Goal: Task Accomplishment & Management: Manage account settings

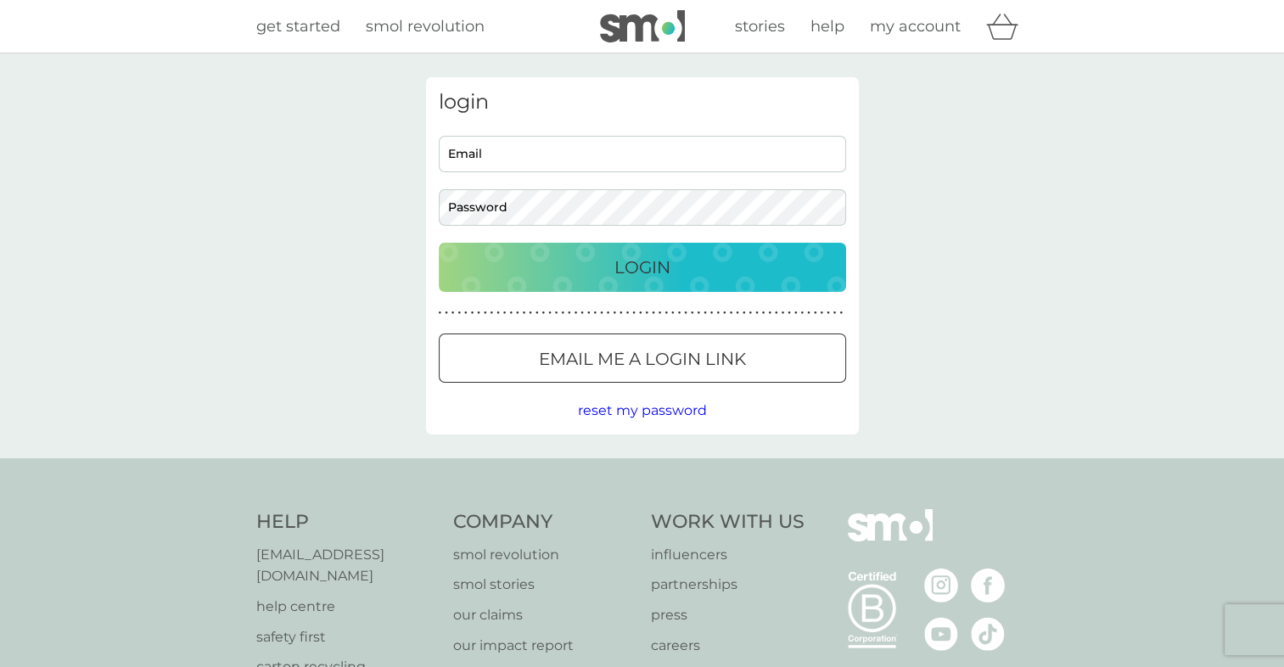
type input "[EMAIL_ADDRESS][PERSON_NAME][DOMAIN_NAME]"
click at [638, 269] on p "Login" at bounding box center [642, 267] width 56 height 27
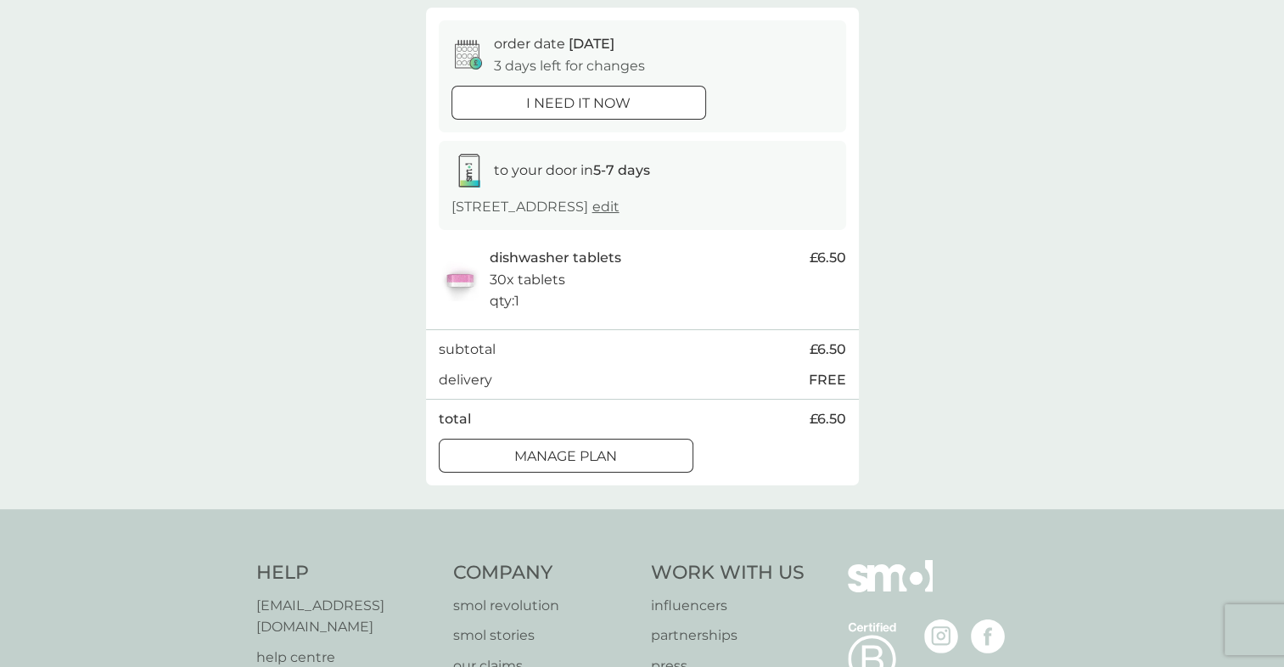
scroll to position [170, 0]
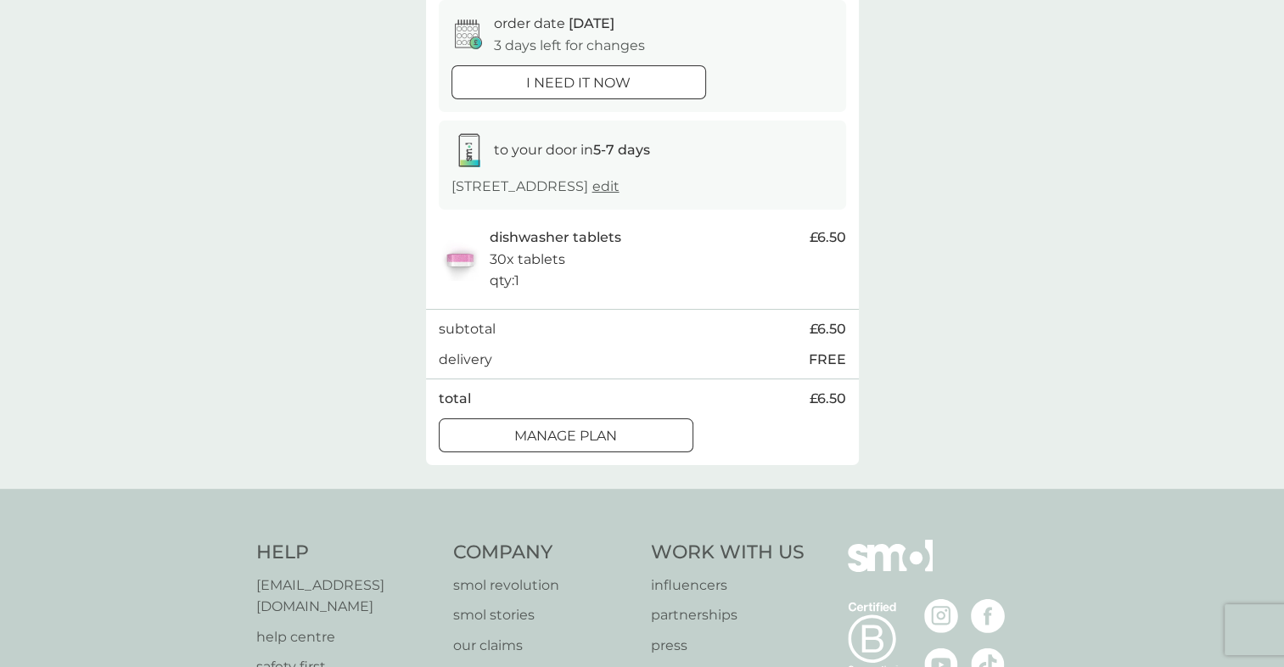
click at [592, 433] on div at bounding box center [566, 436] width 61 height 18
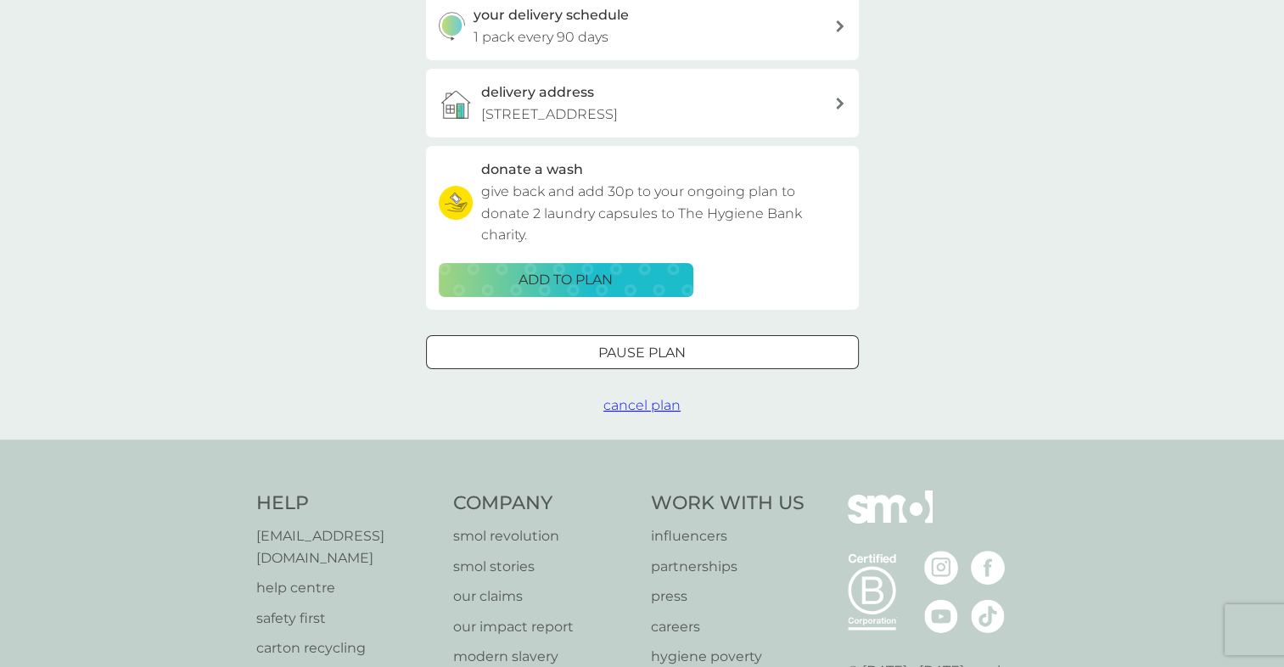
scroll to position [424, 0]
click at [653, 348] on div at bounding box center [642, 352] width 61 height 18
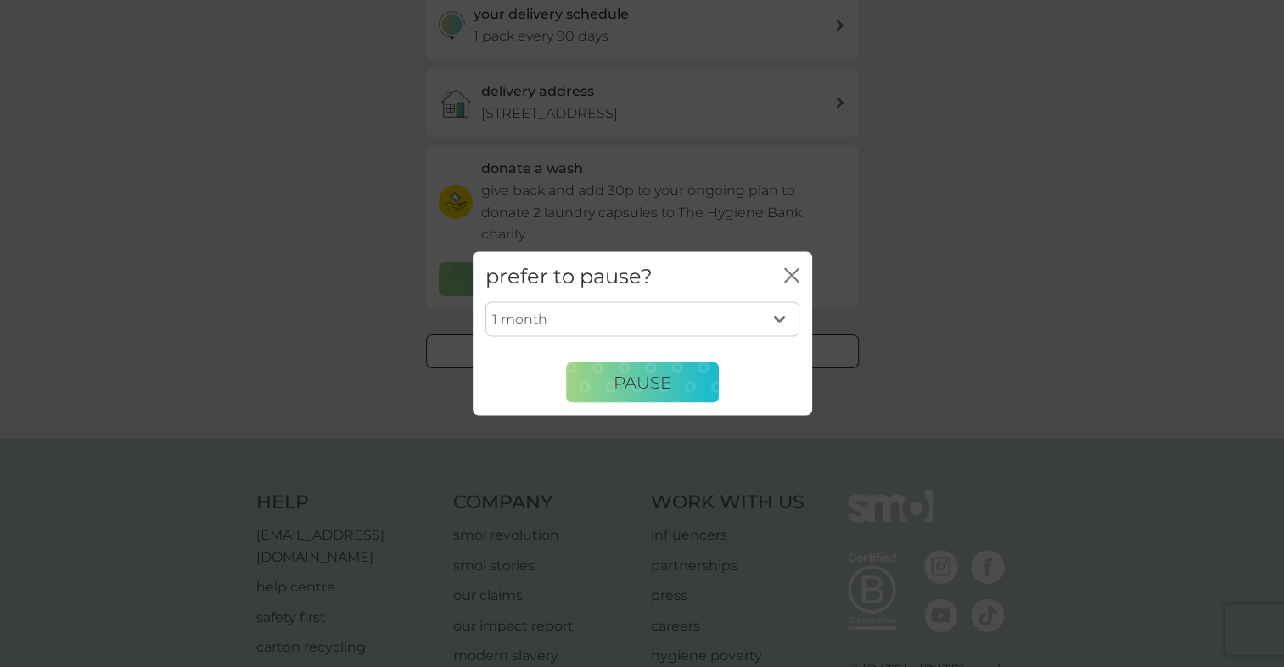
drag, startPoint x: 782, startPoint y: 314, endPoint x: 730, endPoint y: 317, distance: 51.9
click at [782, 314] on select "1 month 2 months 3 months 4 months 5 months 6 months" at bounding box center [642, 319] width 314 height 36
select select "2"
click at [485, 301] on select "1 month 2 months 3 months 4 months 5 months 6 months" at bounding box center [642, 319] width 314 height 36
click at [645, 381] on span "Pause" at bounding box center [643, 382] width 58 height 20
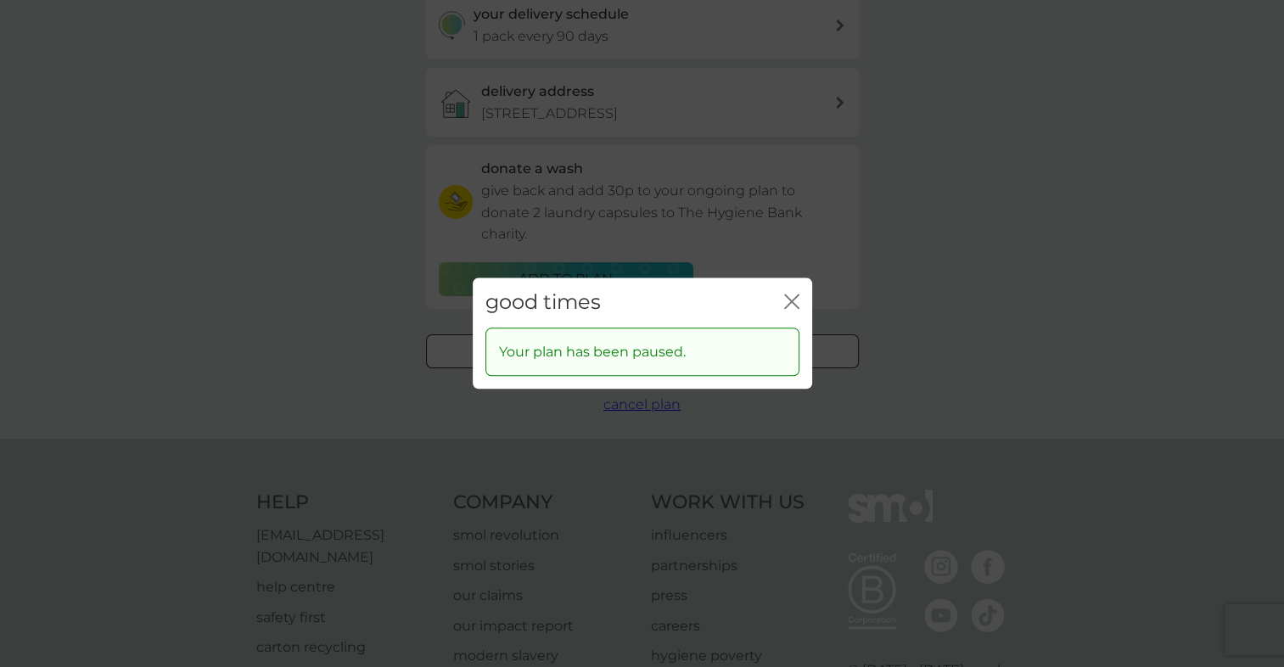
click at [794, 303] on icon "close" at bounding box center [795, 302] width 7 height 14
